Goal: Task Accomplishment & Management: Use online tool/utility

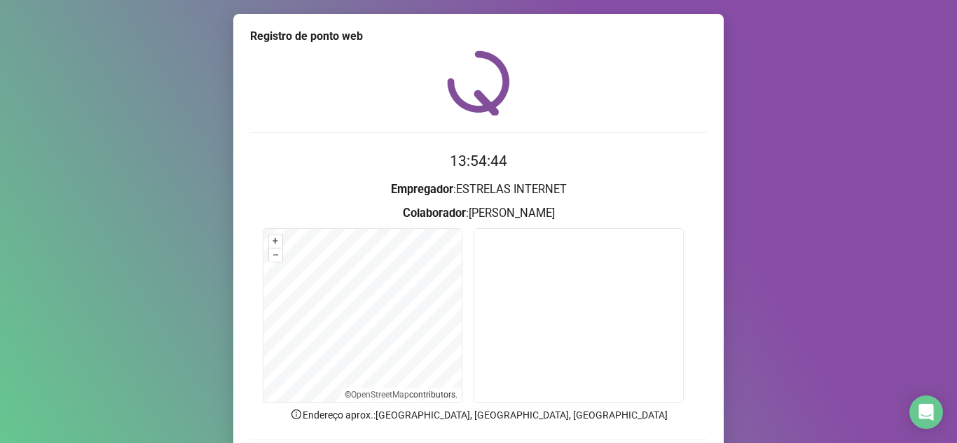
scroll to position [104, 0]
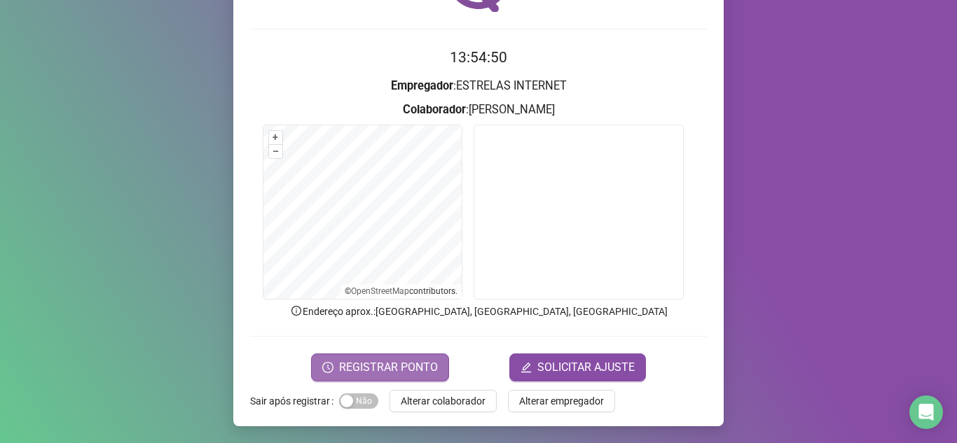
click at [415, 361] on span "REGISTRAR PONTO" at bounding box center [388, 367] width 99 height 17
click at [415, 361] on body "Página inicial Registrar ponto Espelho de ponto Meus registros Minhas solicitaç…" at bounding box center [478, 221] width 957 height 443
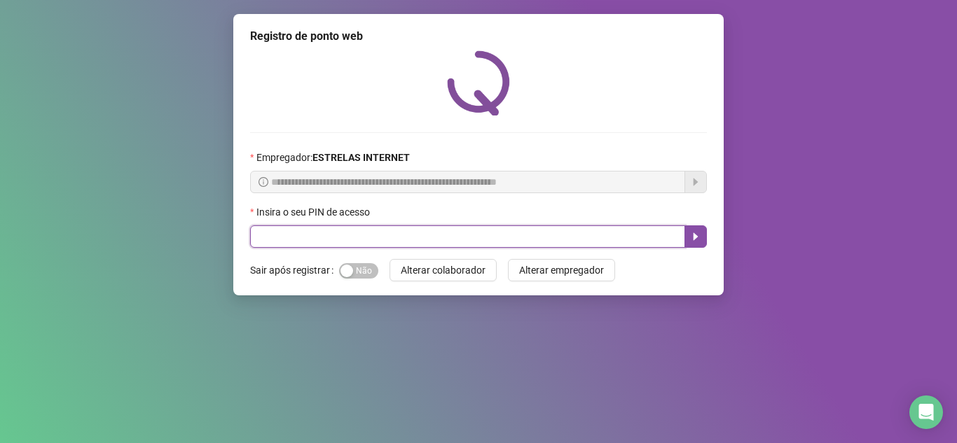
click at [390, 235] on input "text" at bounding box center [467, 237] width 435 height 22
type input "*****"
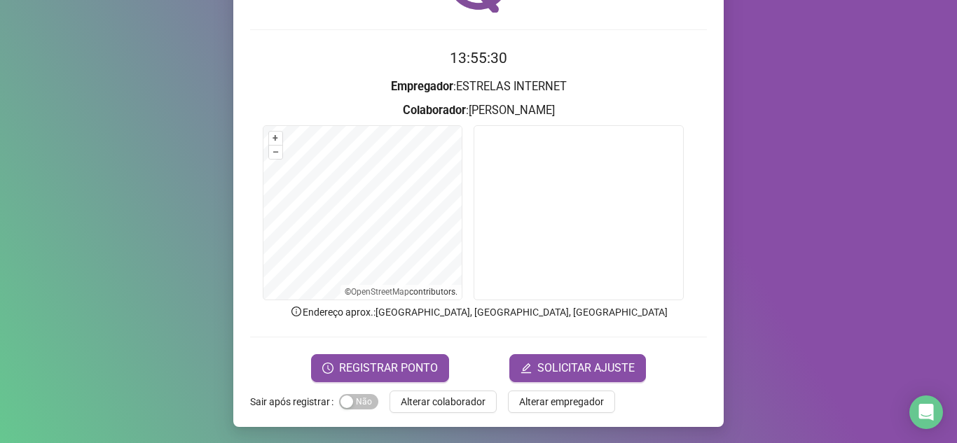
scroll to position [104, 0]
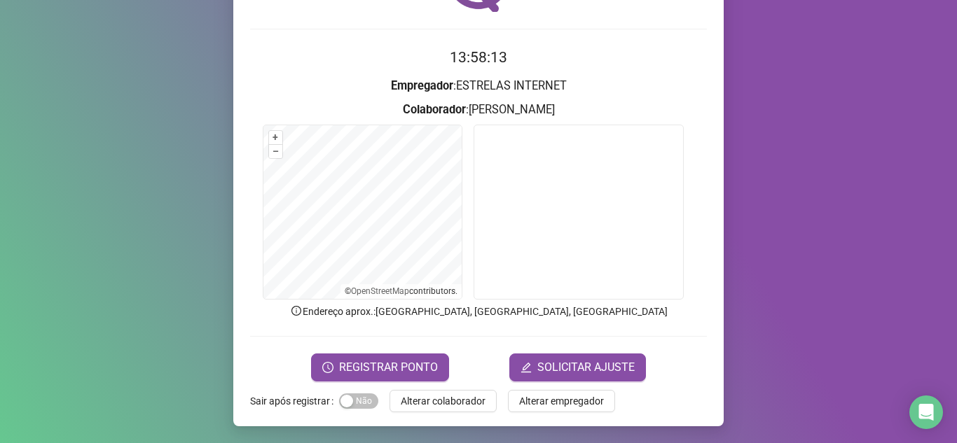
click at [650, 50] on h2 "13:58:13" at bounding box center [478, 57] width 457 height 23
click at [383, 357] on button "REGISTRAR PONTO" at bounding box center [380, 368] width 138 height 28
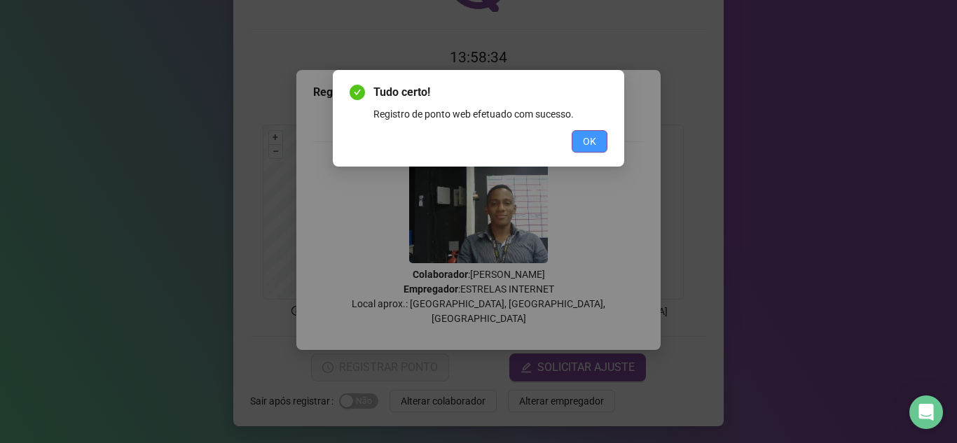
click at [583, 135] on span "OK" at bounding box center [589, 141] width 13 height 15
